Goal: Information Seeking & Learning: Learn about a topic

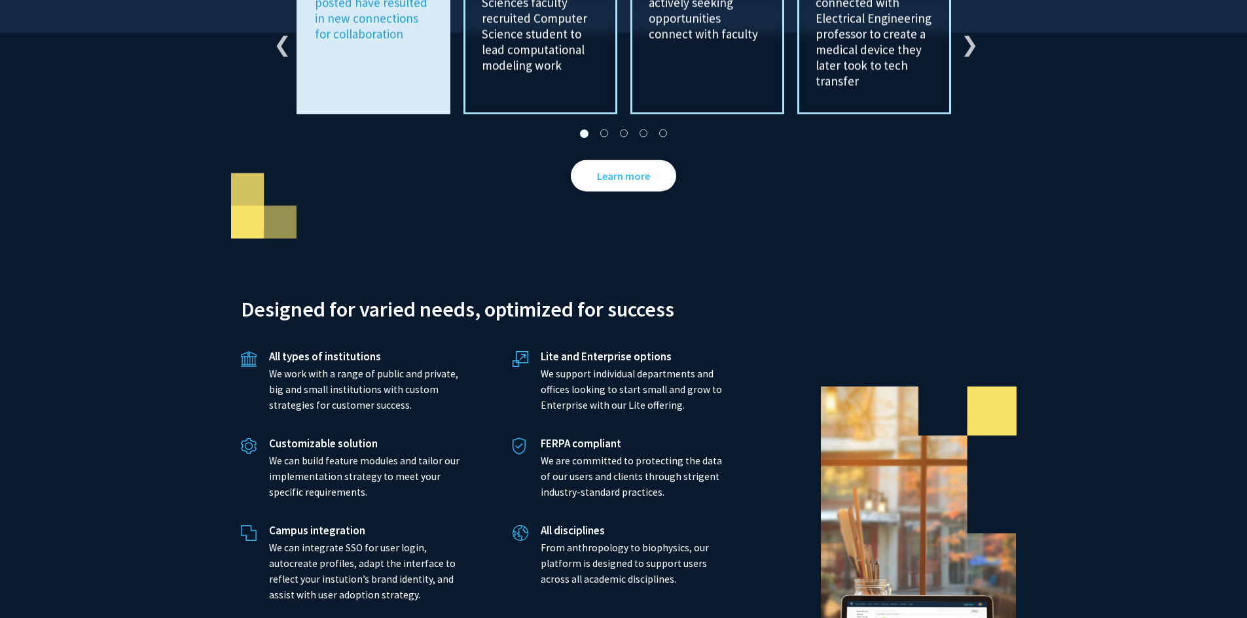
scroll to position [2429, 0]
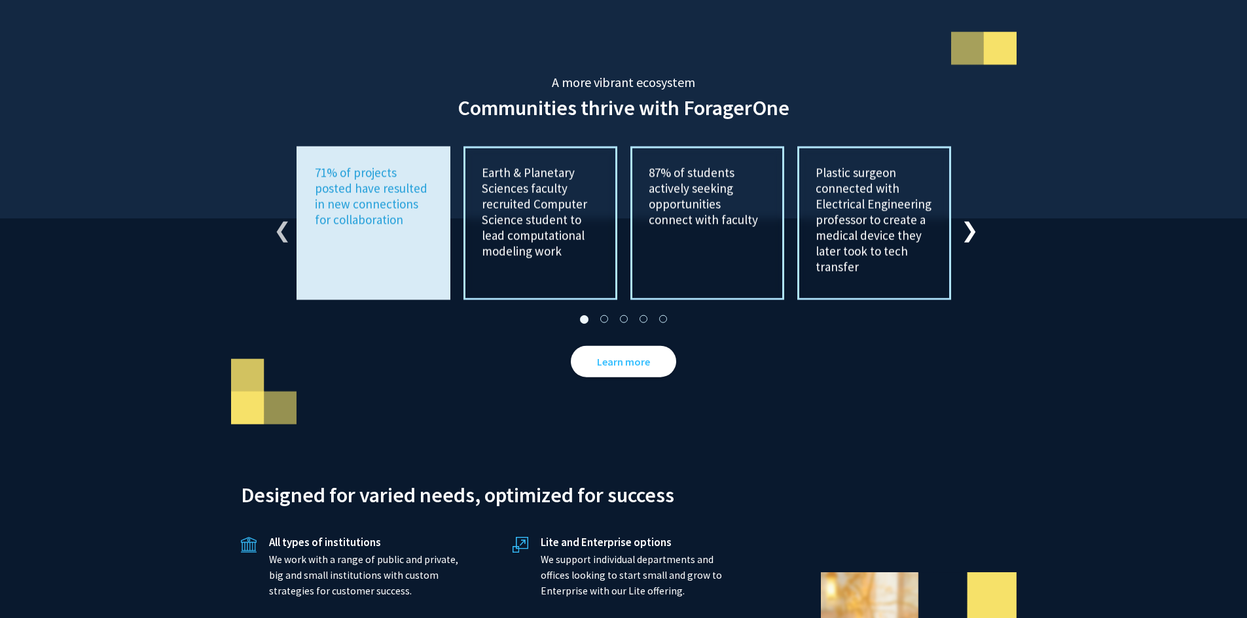
click at [965, 217] on button "Next" at bounding box center [967, 223] width 13 height 13
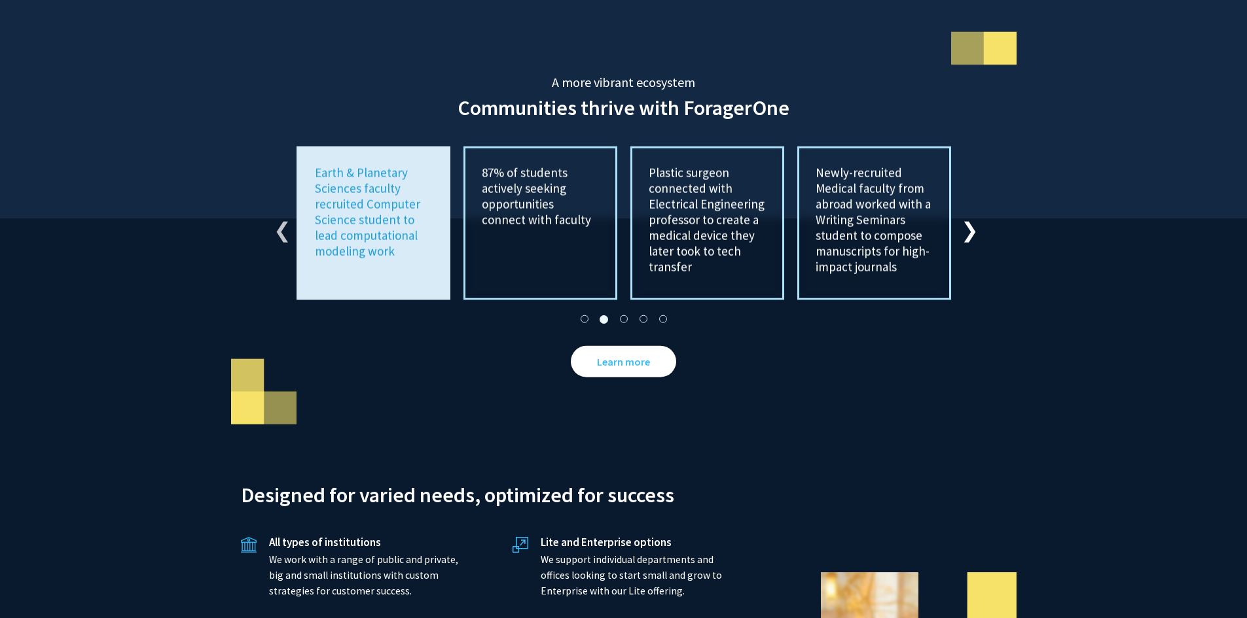
click at [965, 217] on button "Next" at bounding box center [967, 223] width 13 height 13
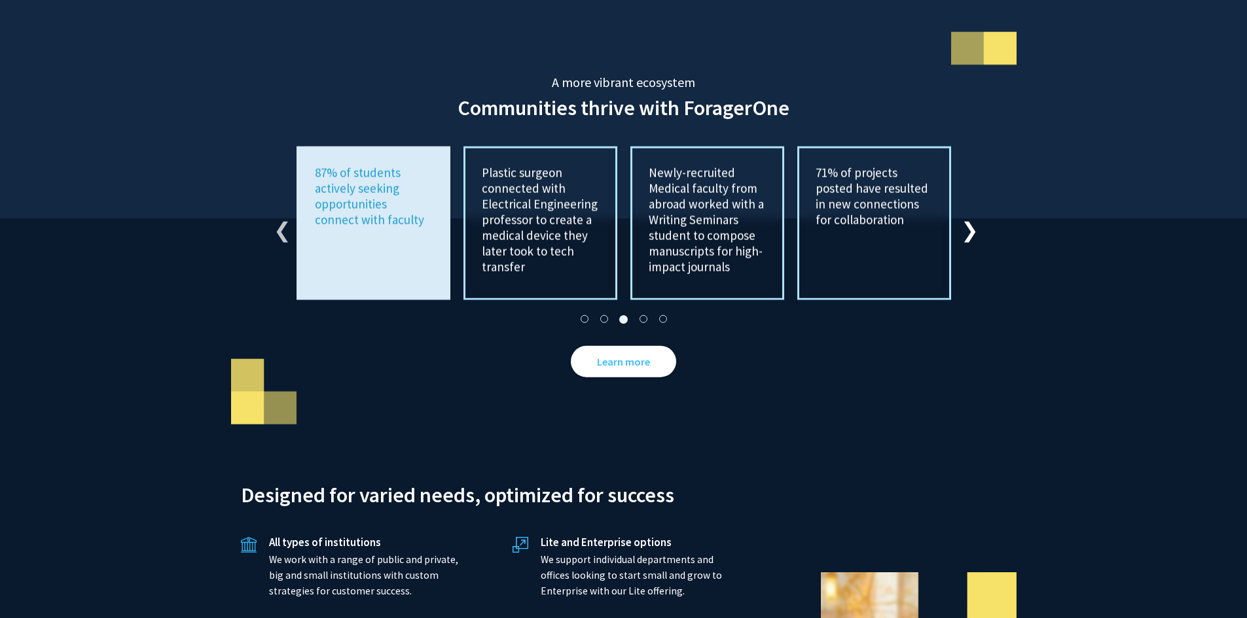
click at [965, 217] on button "Next" at bounding box center [967, 223] width 13 height 13
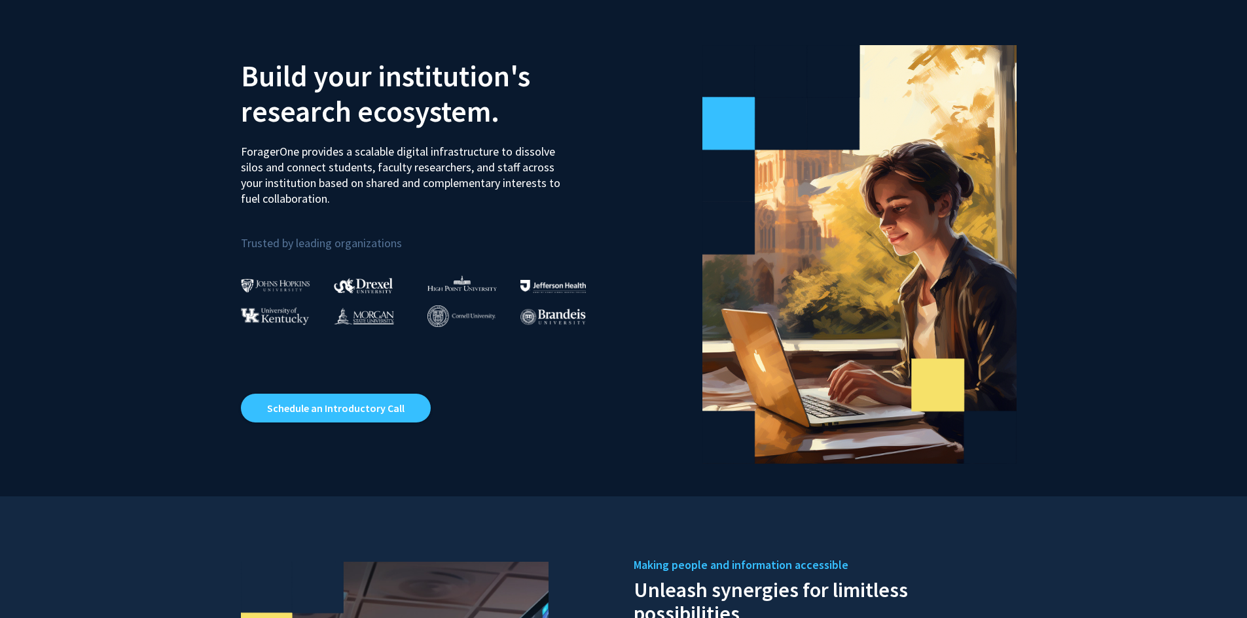
scroll to position [0, 0]
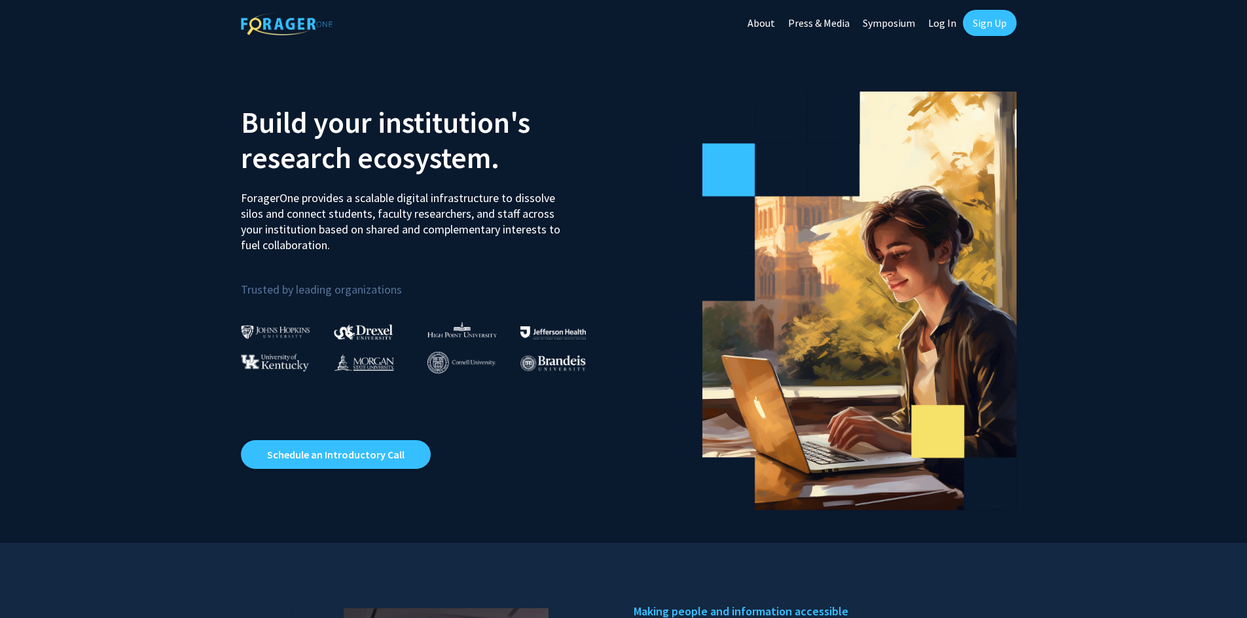
click at [889, 15] on link "Symposium" at bounding box center [888, 23] width 65 height 46
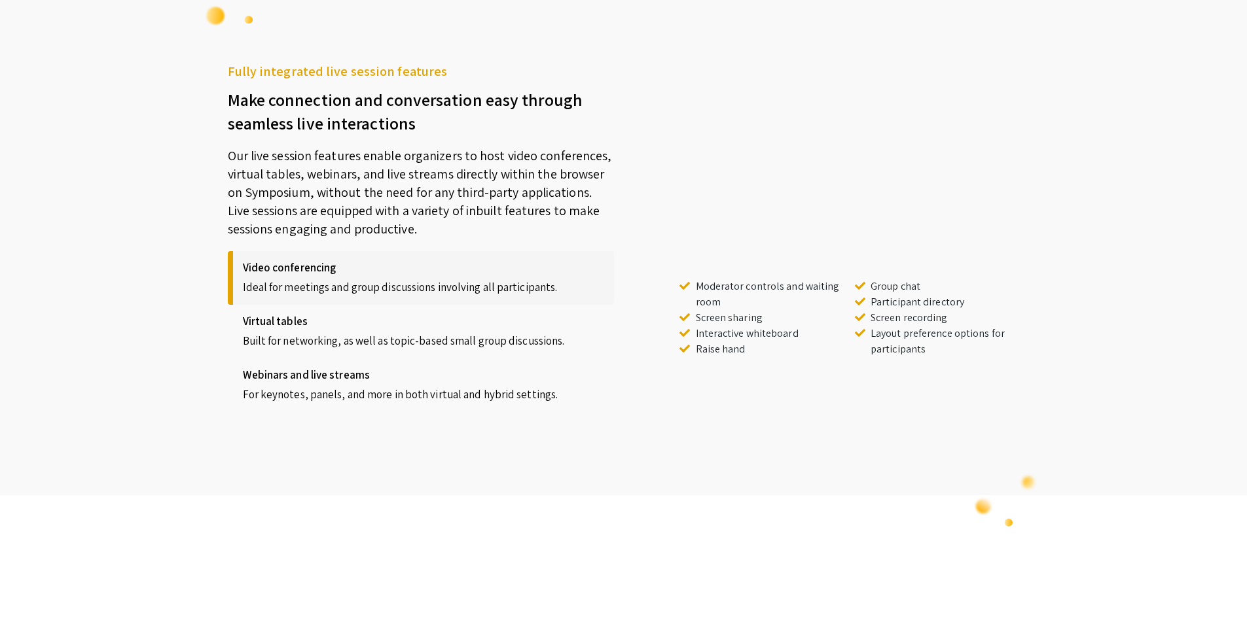
scroll to position [1113, 0]
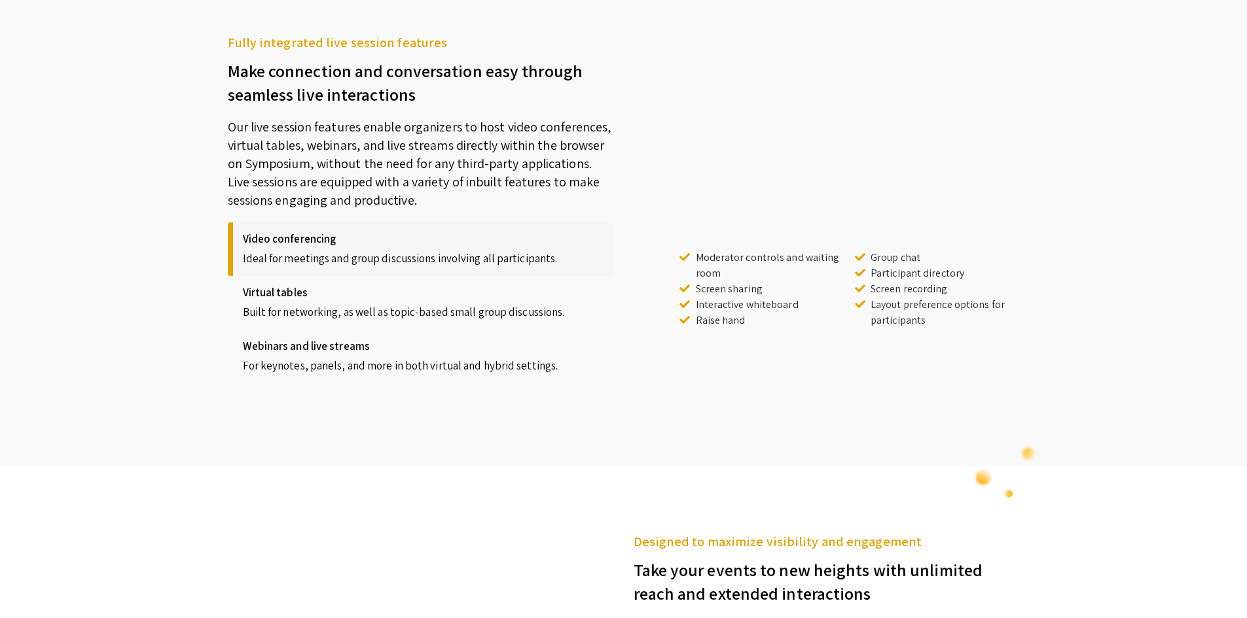
click at [488, 377] on div "Webinars and live streams For keynotes, panels, and more in both virtual and hy…" at bounding box center [421, 357] width 386 height 54
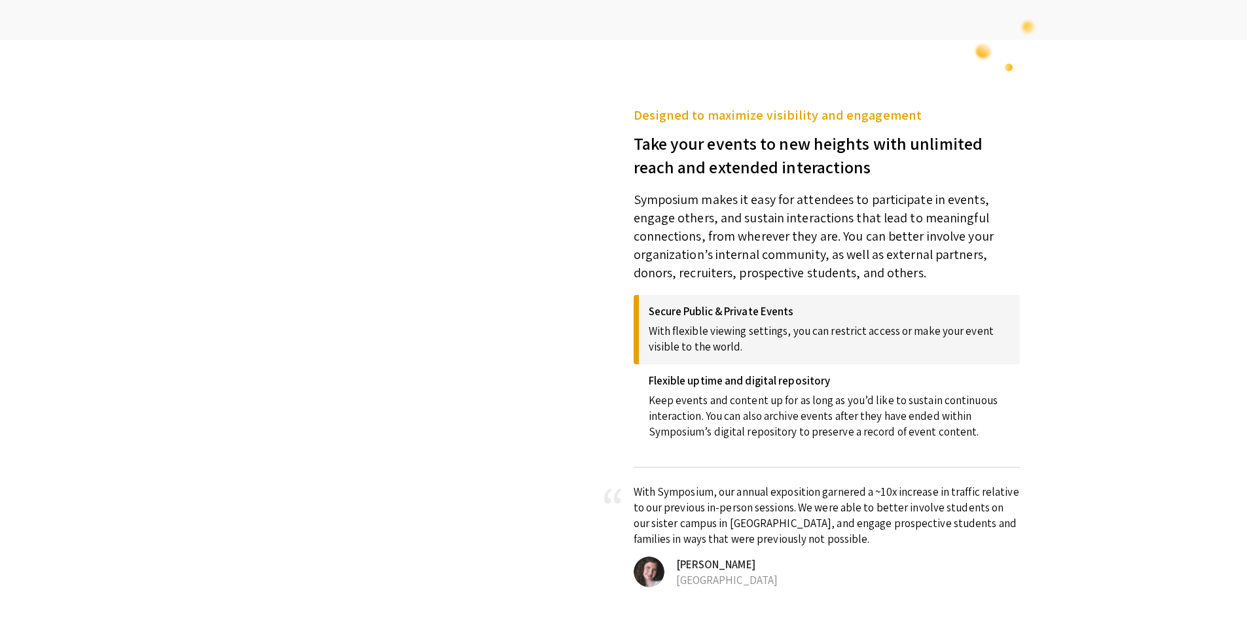
scroll to position [1636, 0]
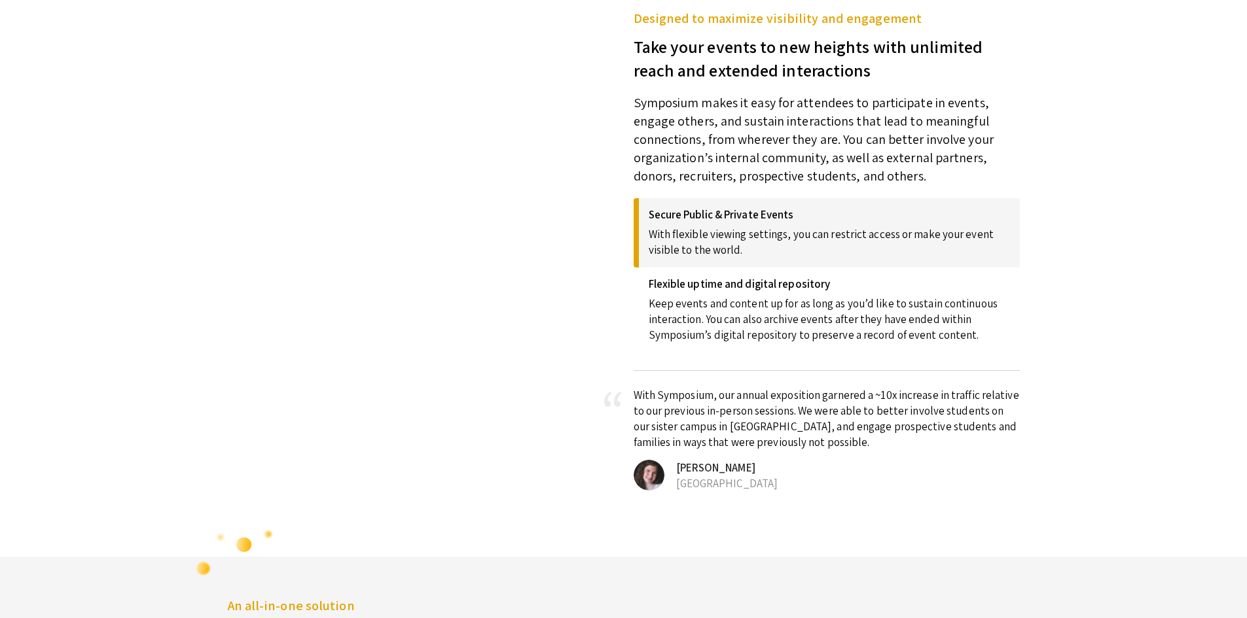
click at [906, 236] on p "With flexible viewing settings, you can restrict access or make your event visi…" at bounding box center [829, 239] width 361 height 37
click at [891, 286] on h4 "Flexible uptime and digital repository" at bounding box center [829, 283] width 361 height 13
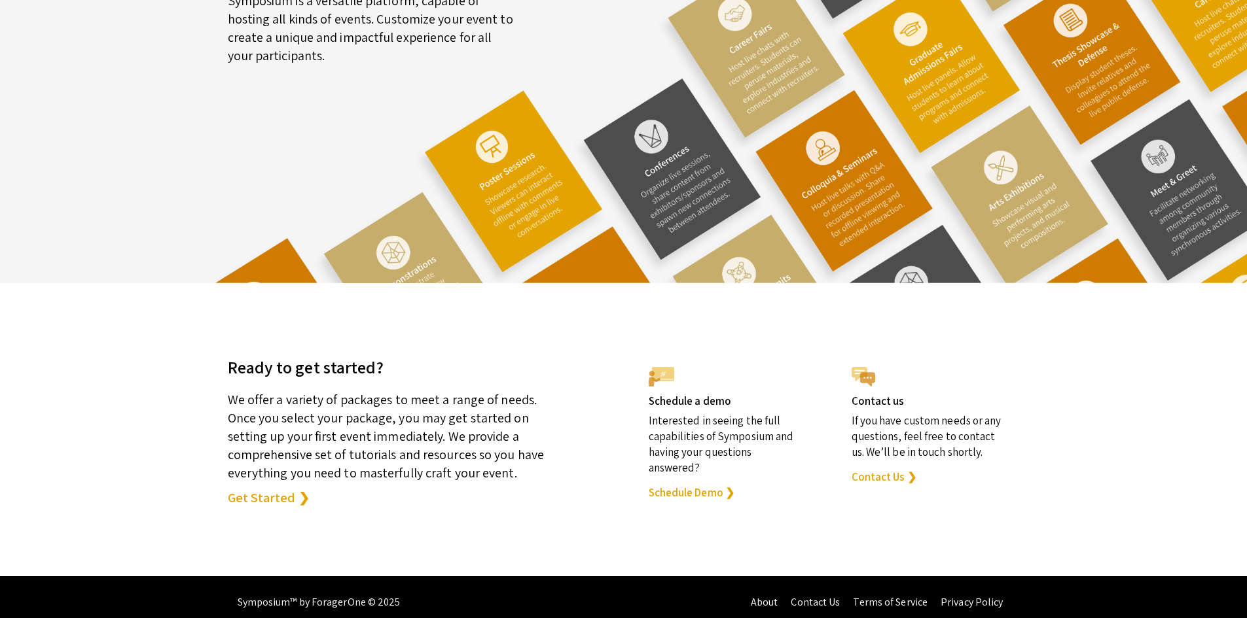
scroll to position [3470, 0]
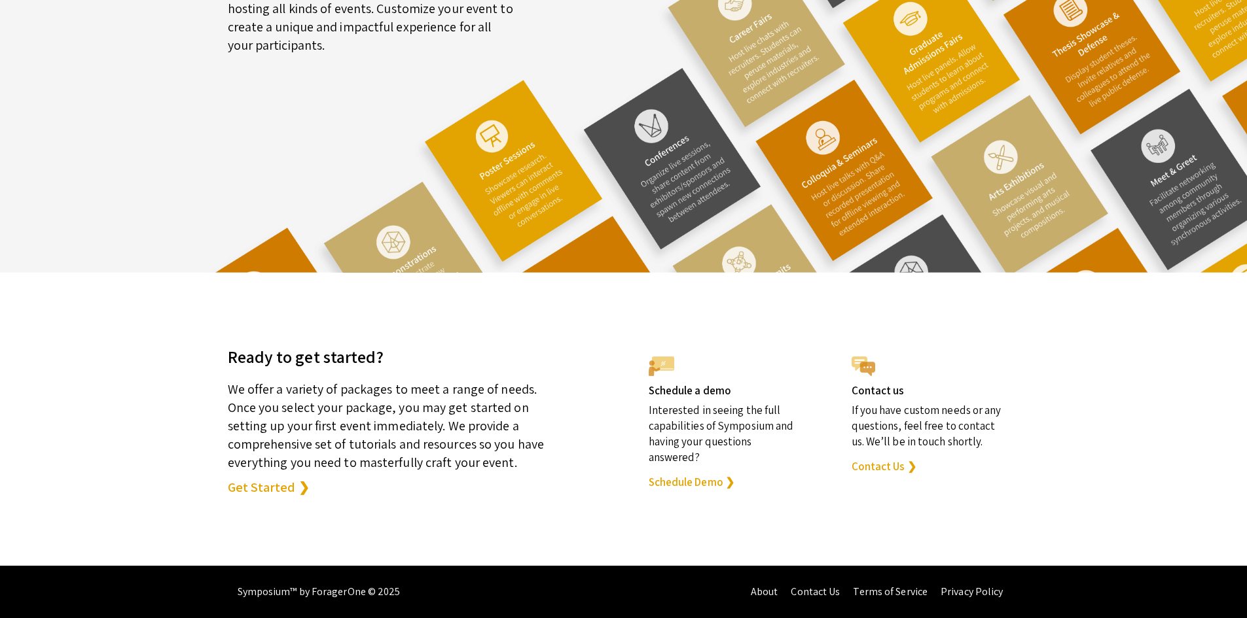
click at [229, 490] on link "Get Started ❯" at bounding box center [269, 487] width 82 height 18
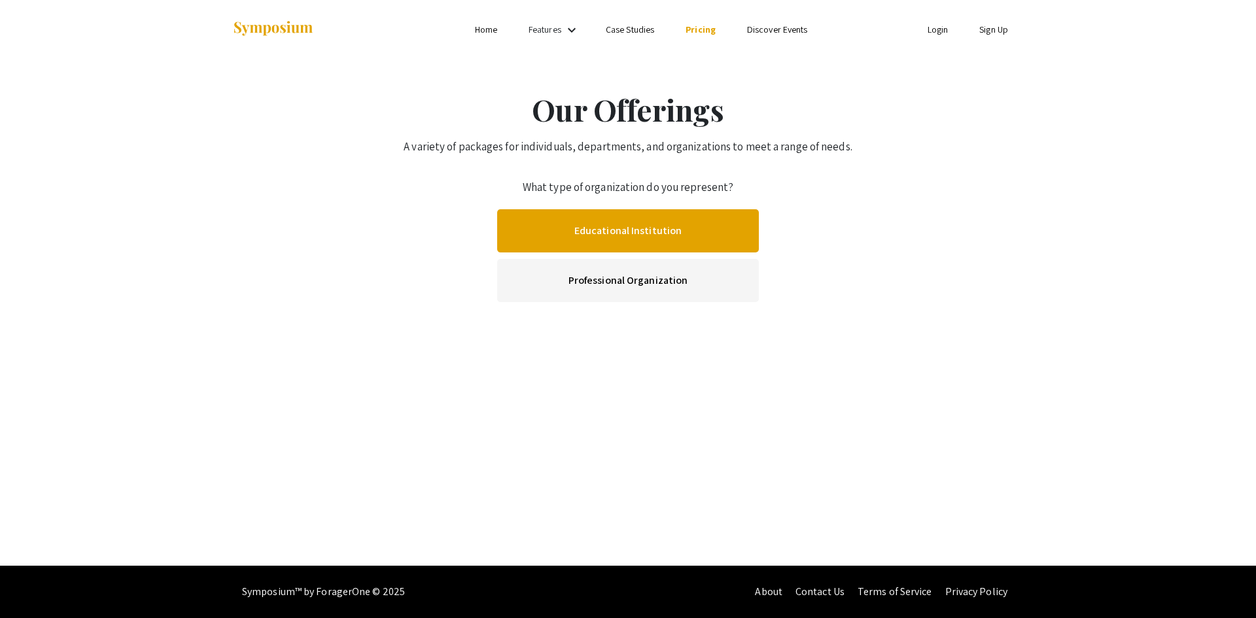
click at [610, 227] on link "Educational Institution" at bounding box center [628, 230] width 262 height 43
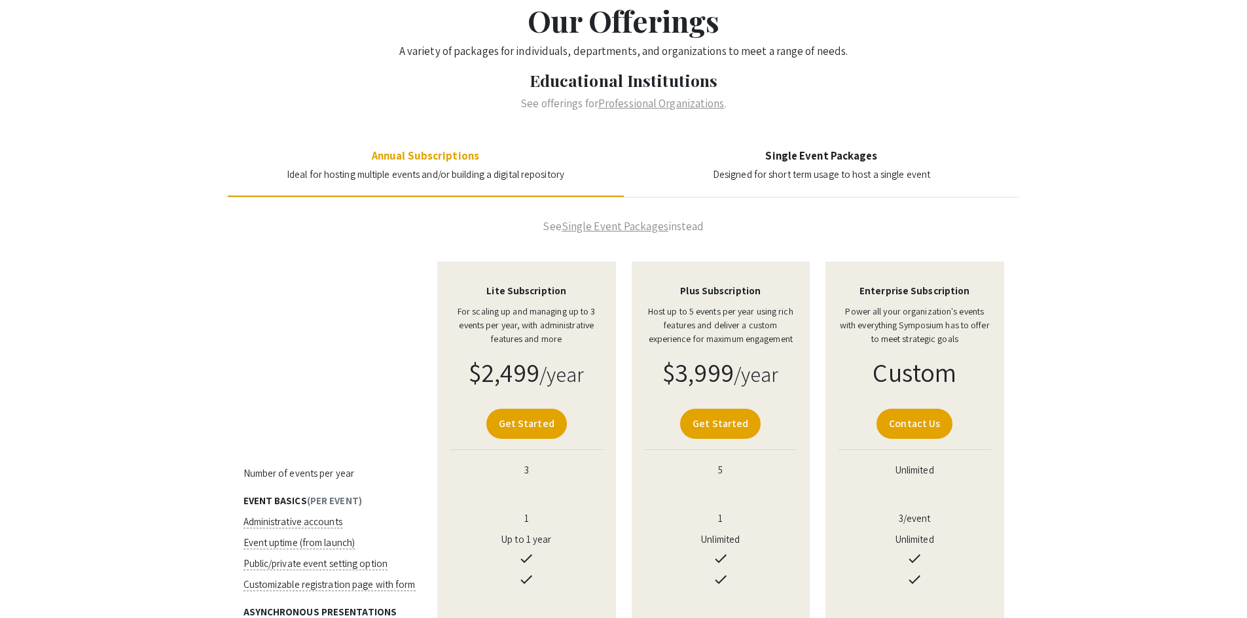
scroll to position [65, 0]
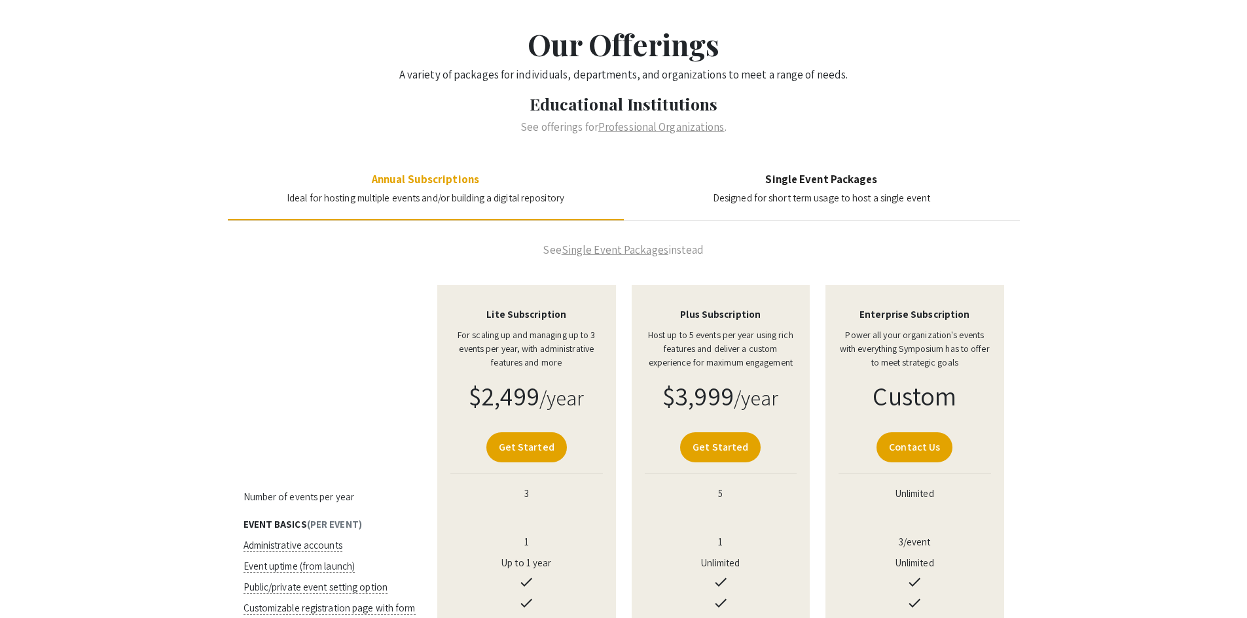
click at [802, 179] on h4 "Single Event Packages" at bounding box center [821, 179] width 217 height 13
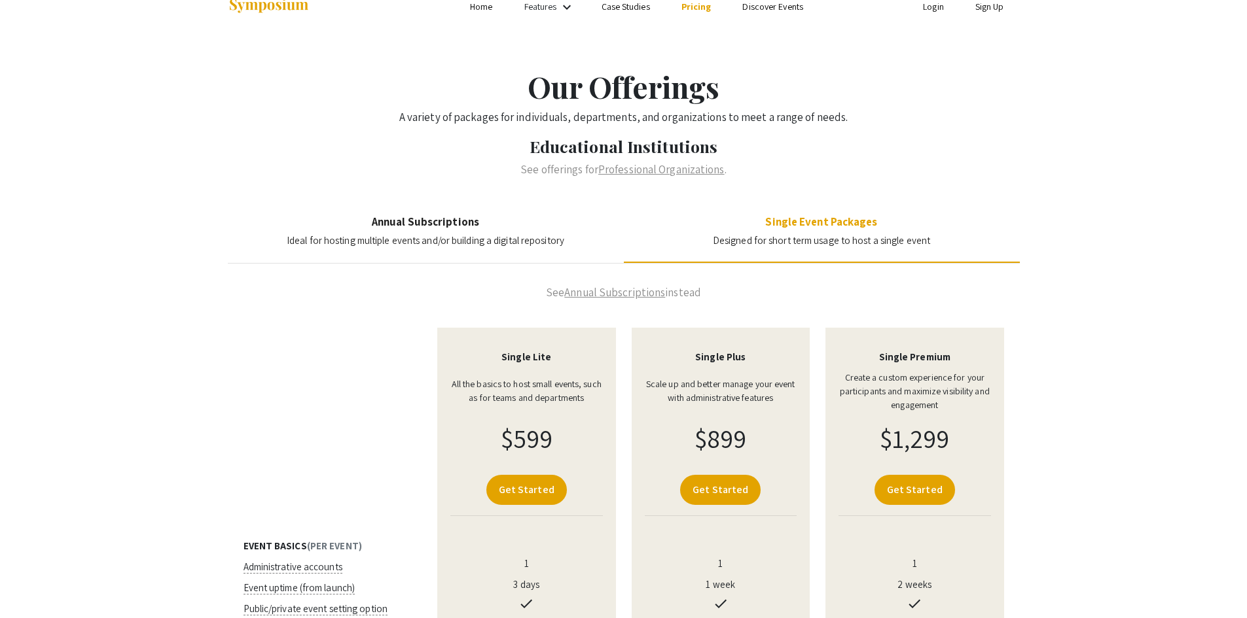
scroll to position [0, 0]
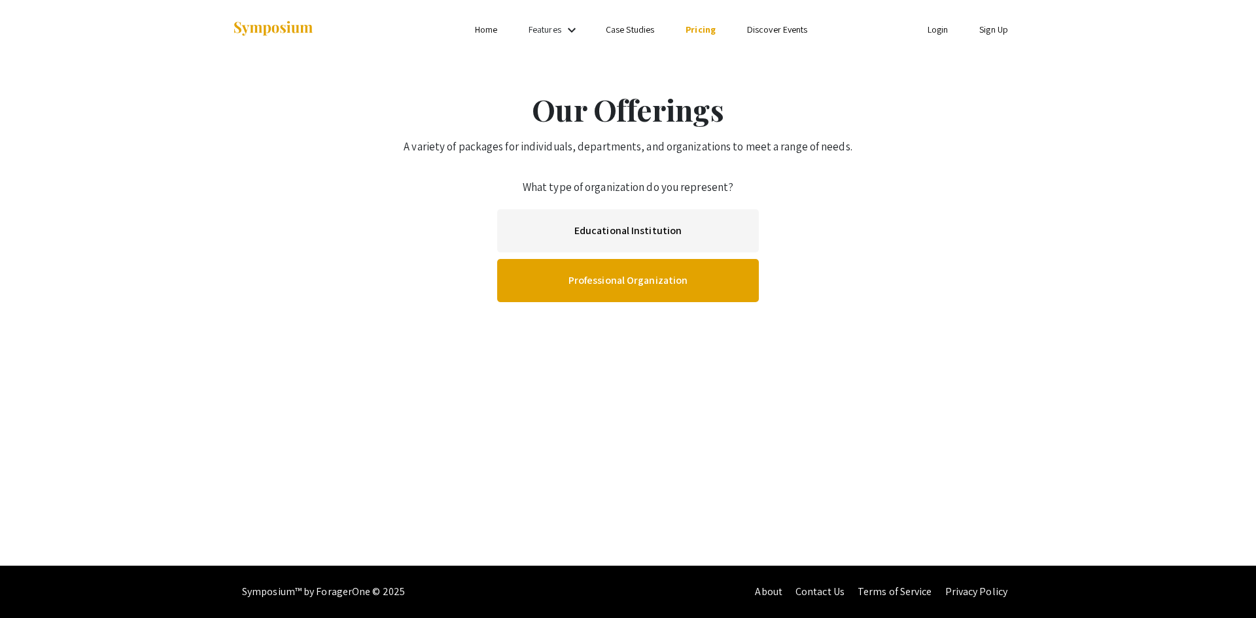
click at [613, 285] on link "Professional Organization" at bounding box center [628, 280] width 262 height 43
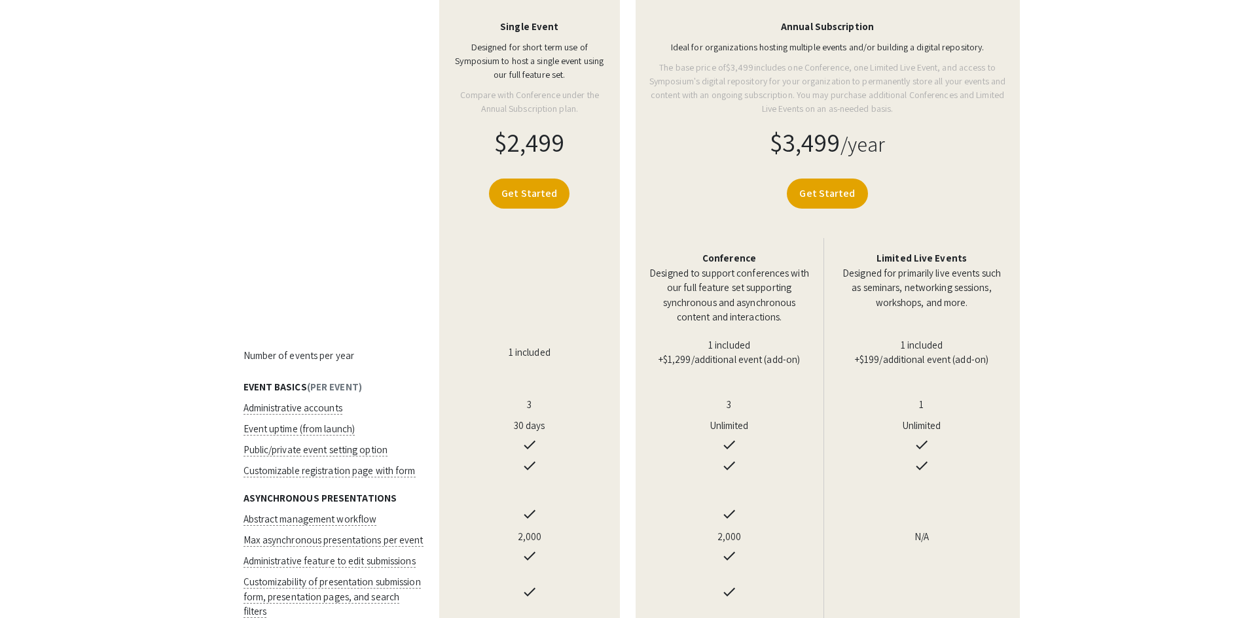
scroll to position [262, 0]
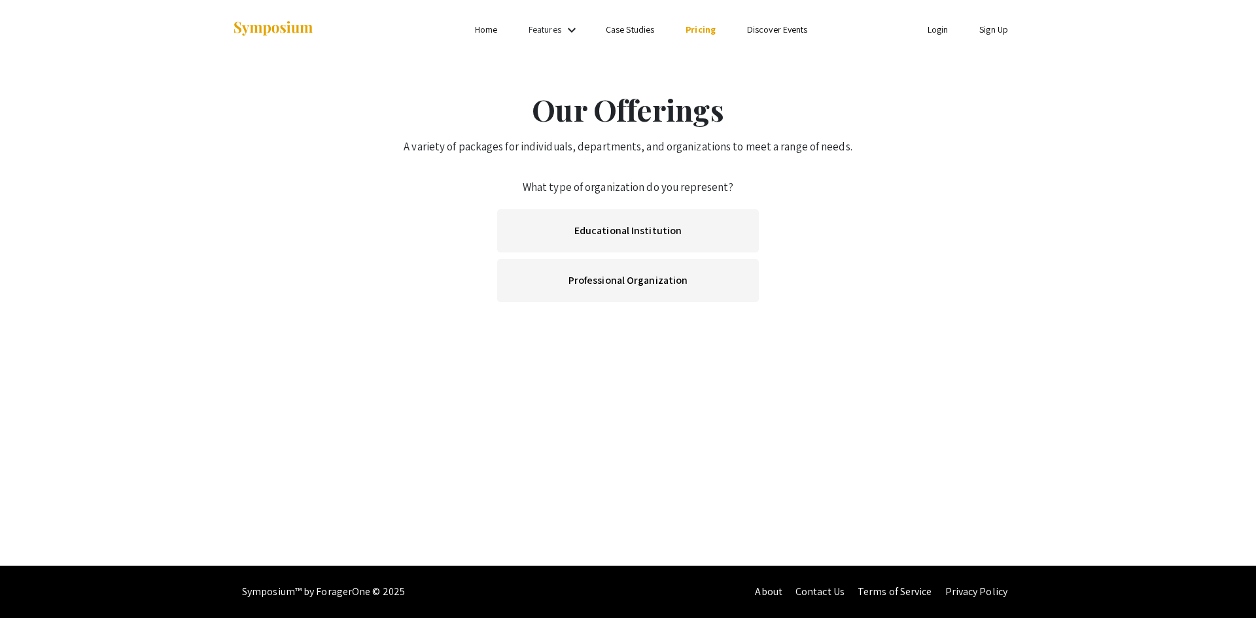
click at [544, 35] on link "Features" at bounding box center [545, 30] width 33 height 12
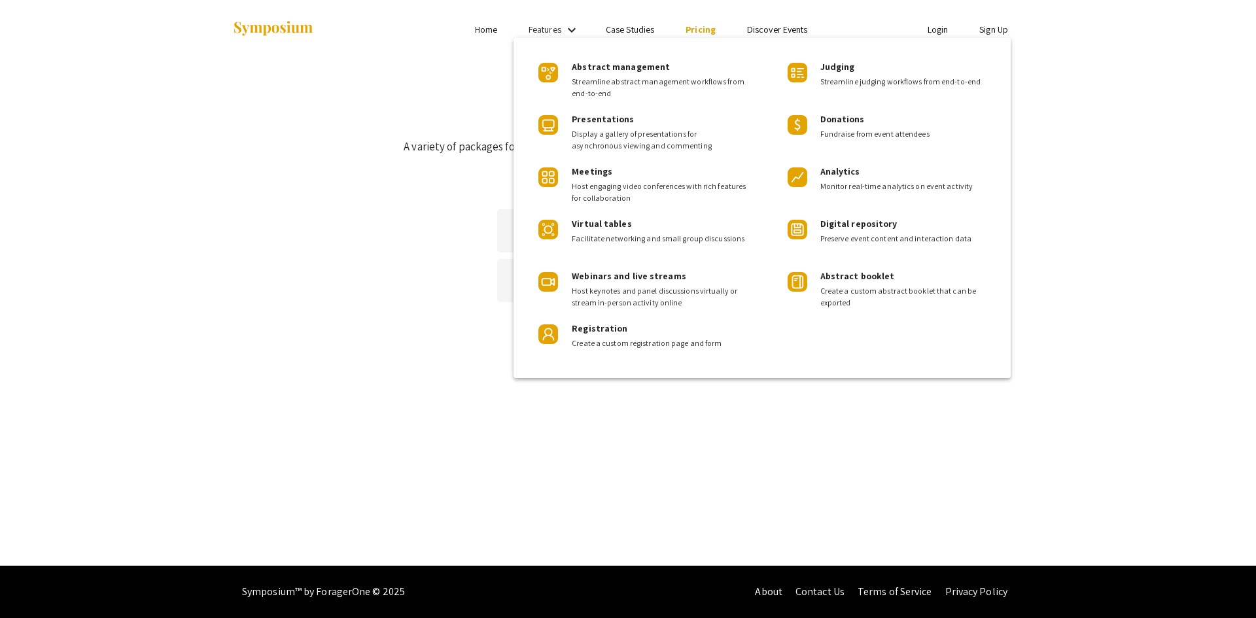
click at [550, 32] on div at bounding box center [628, 309] width 1256 height 618
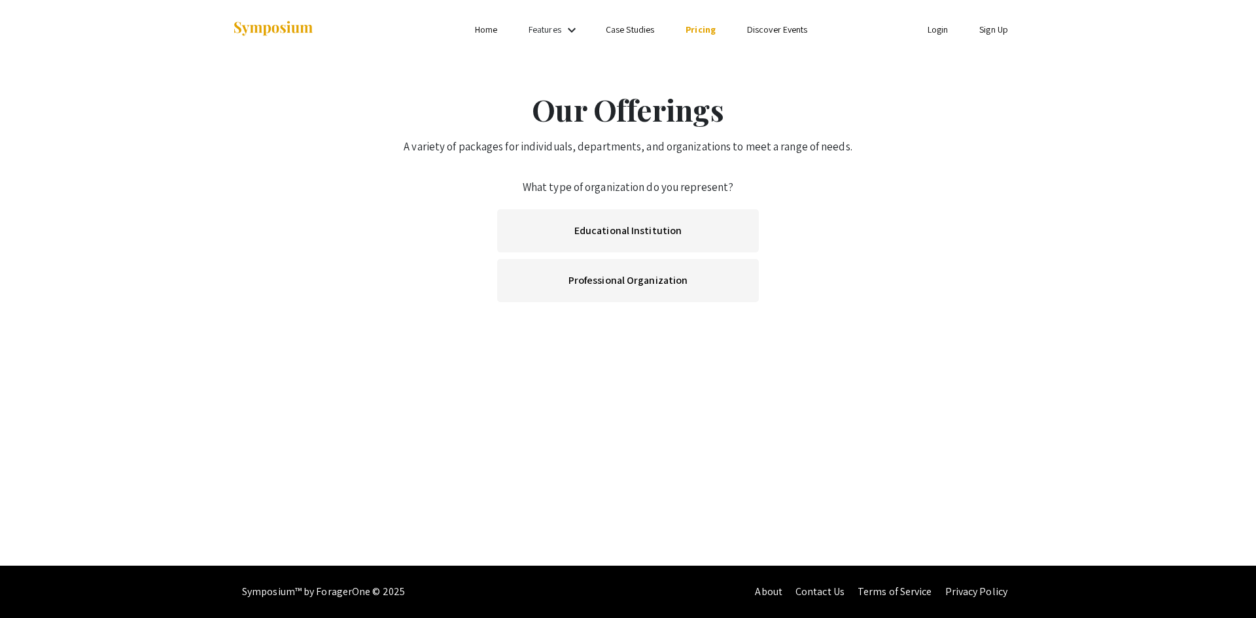
click at [545, 32] on link "Features" at bounding box center [545, 30] width 33 height 12
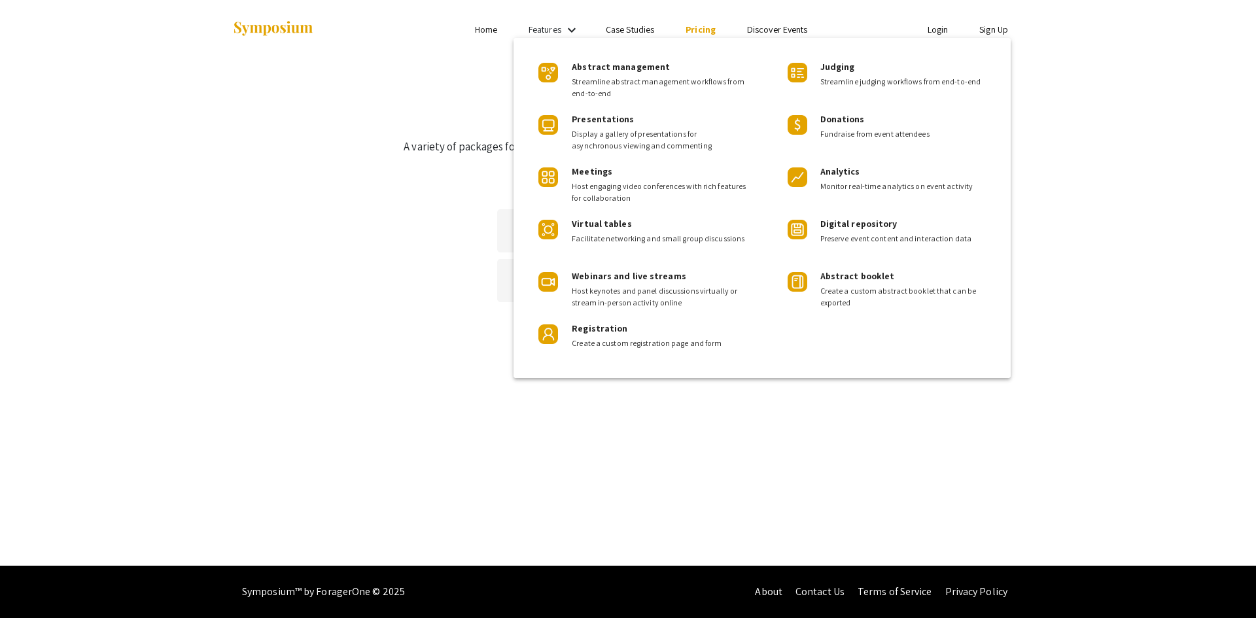
click at [447, 88] on div at bounding box center [628, 309] width 1256 height 618
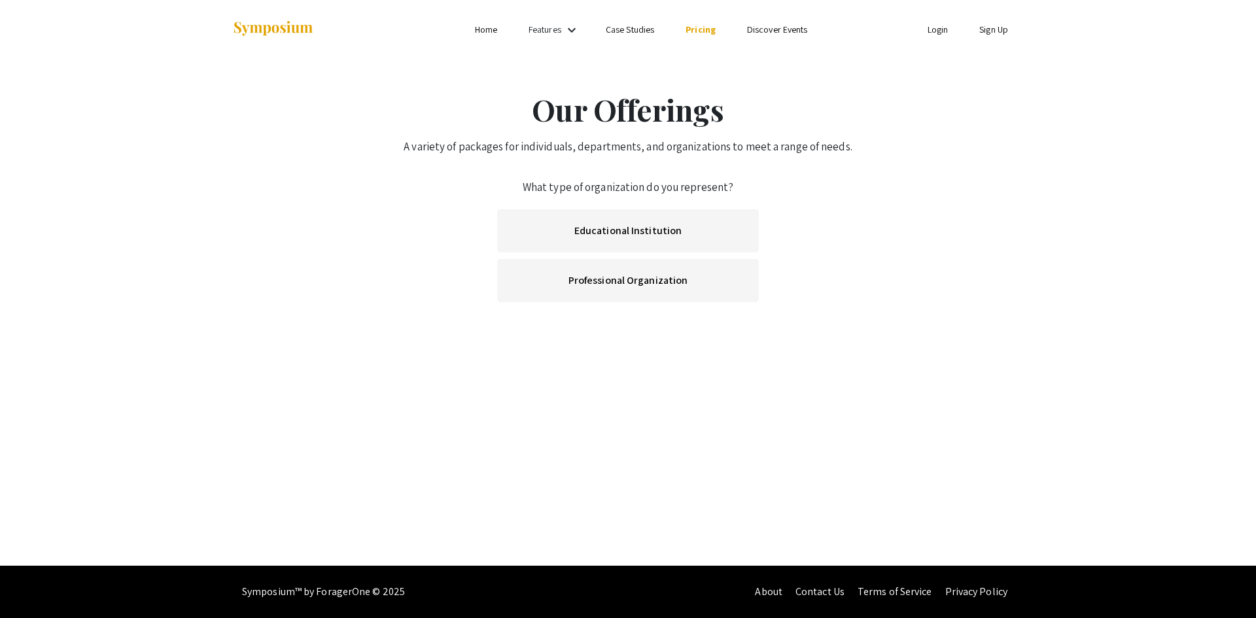
click at [322, 168] on div "What type of organization do you represent? Educational Institution Professiona…" at bounding box center [628, 236] width 792 height 140
click at [553, 26] on link "Features" at bounding box center [545, 30] width 33 height 12
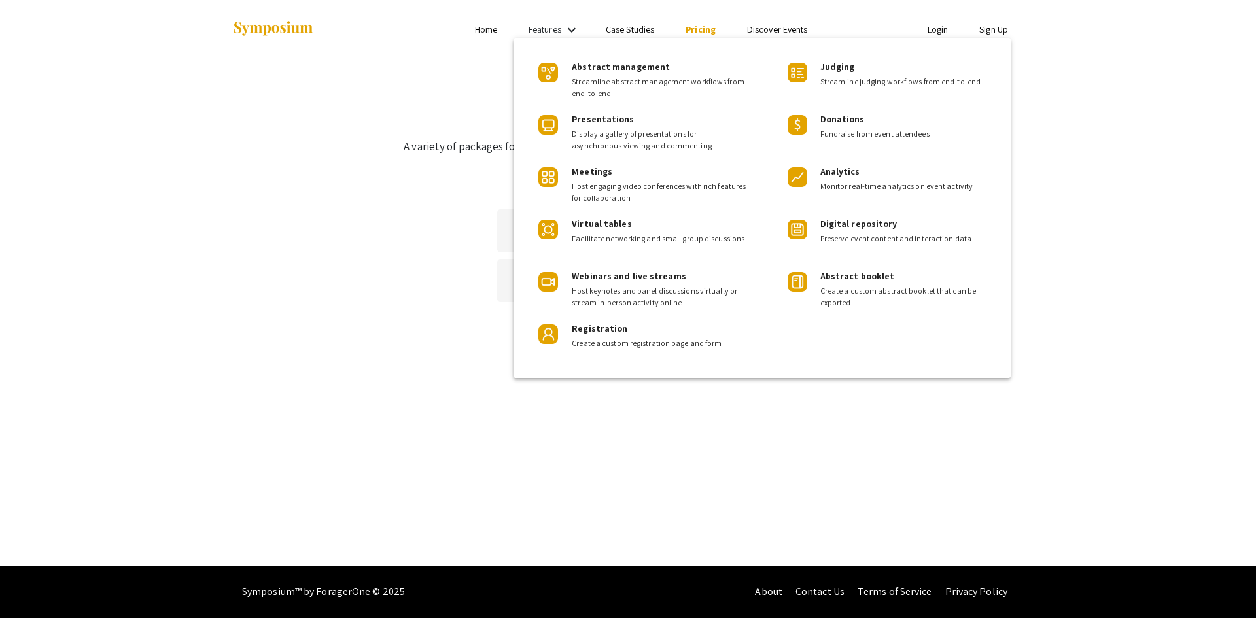
click at [539, 31] on div at bounding box center [628, 309] width 1256 height 618
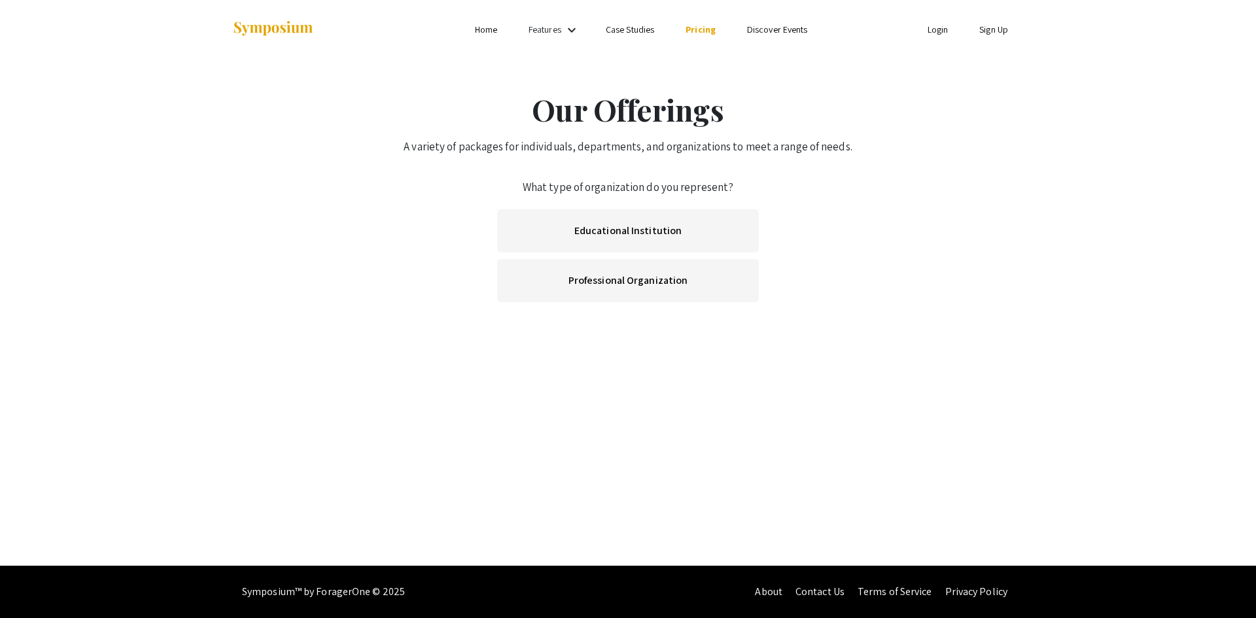
click at [783, 29] on link "Discover Events" at bounding box center [777, 30] width 61 height 12
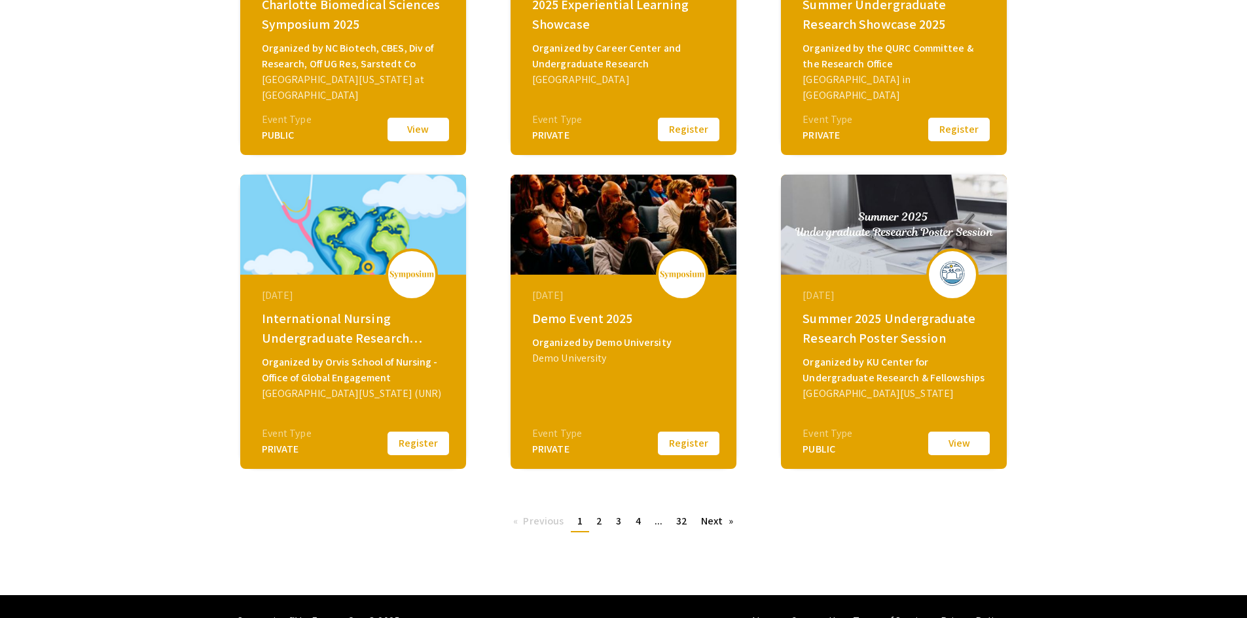
scroll to position [393, 0]
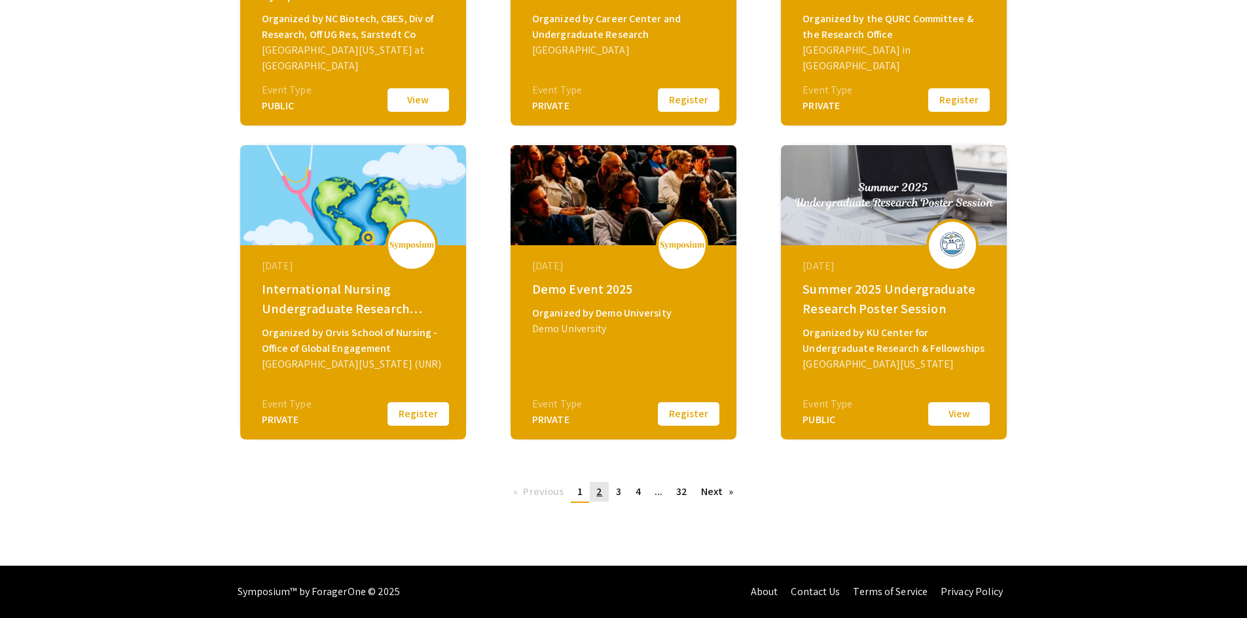
click at [597, 491] on span "2" at bounding box center [599, 492] width 6 height 14
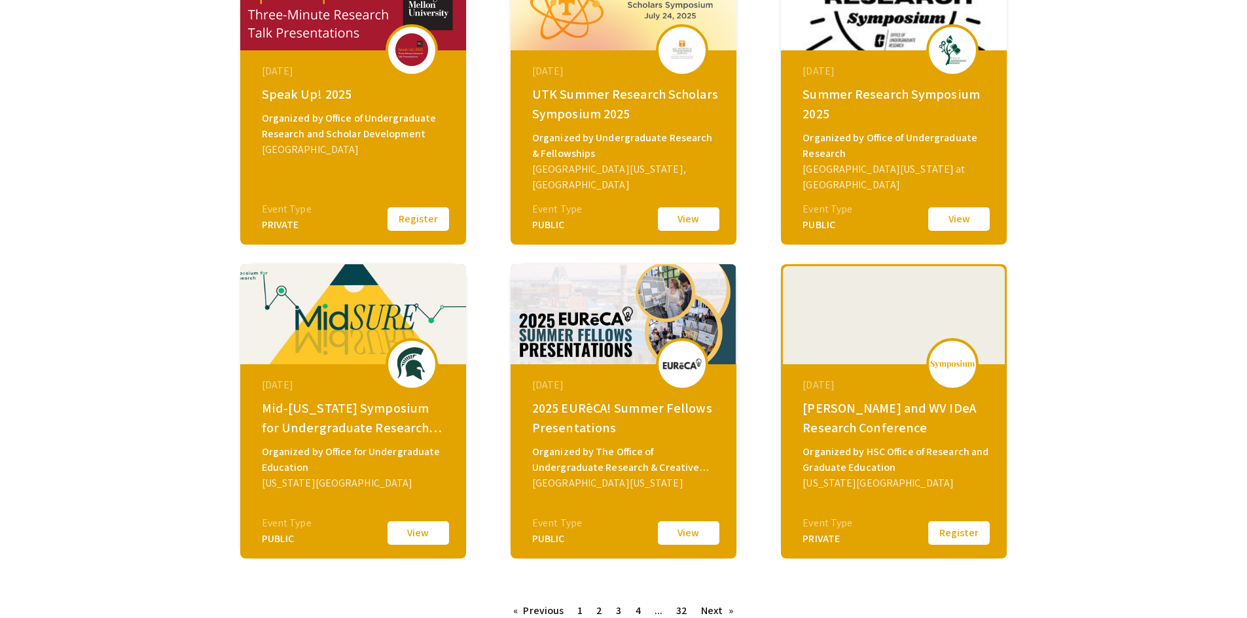
scroll to position [393, 0]
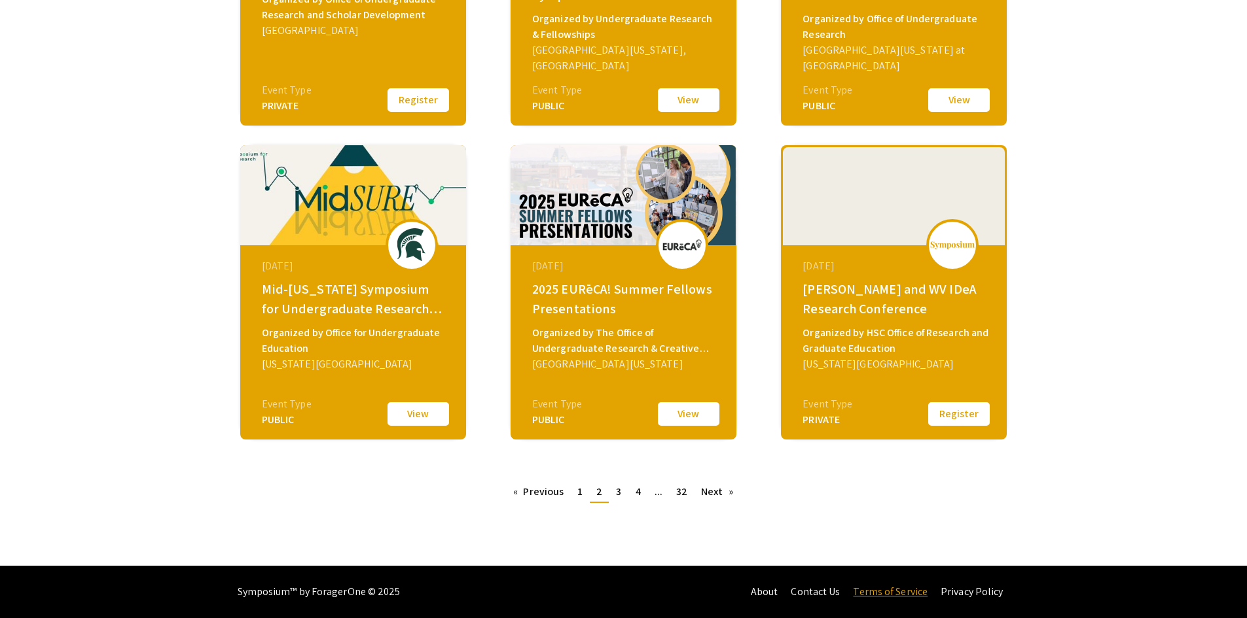
click at [878, 594] on link "Terms of Service" at bounding box center [890, 592] width 75 height 14
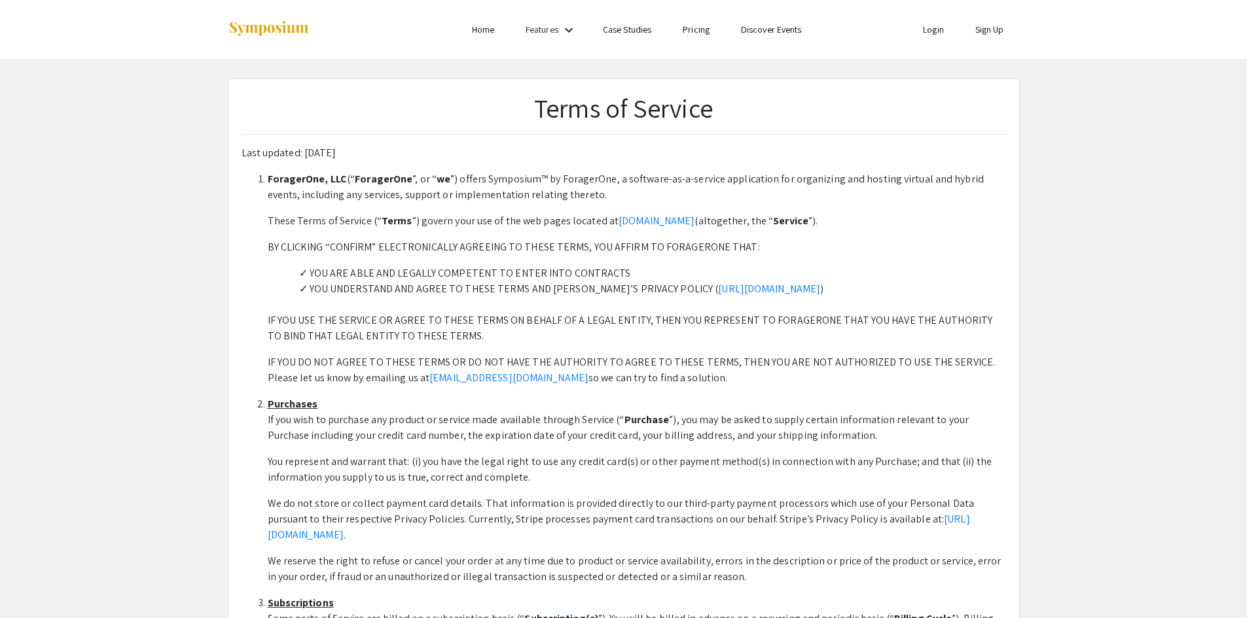
drag, startPoint x: 664, startPoint y: 339, endPoint x: 542, endPoint y: 105, distance: 264.0
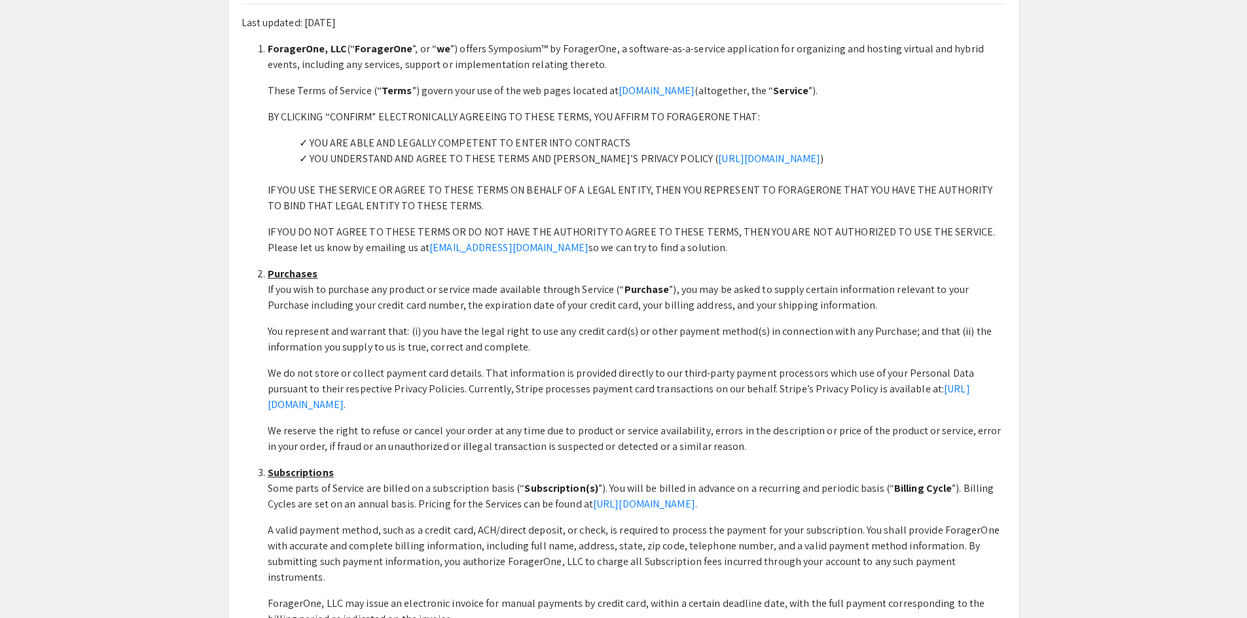
scroll to position [131, 0]
